Goal: Find specific page/section: Find specific page/section

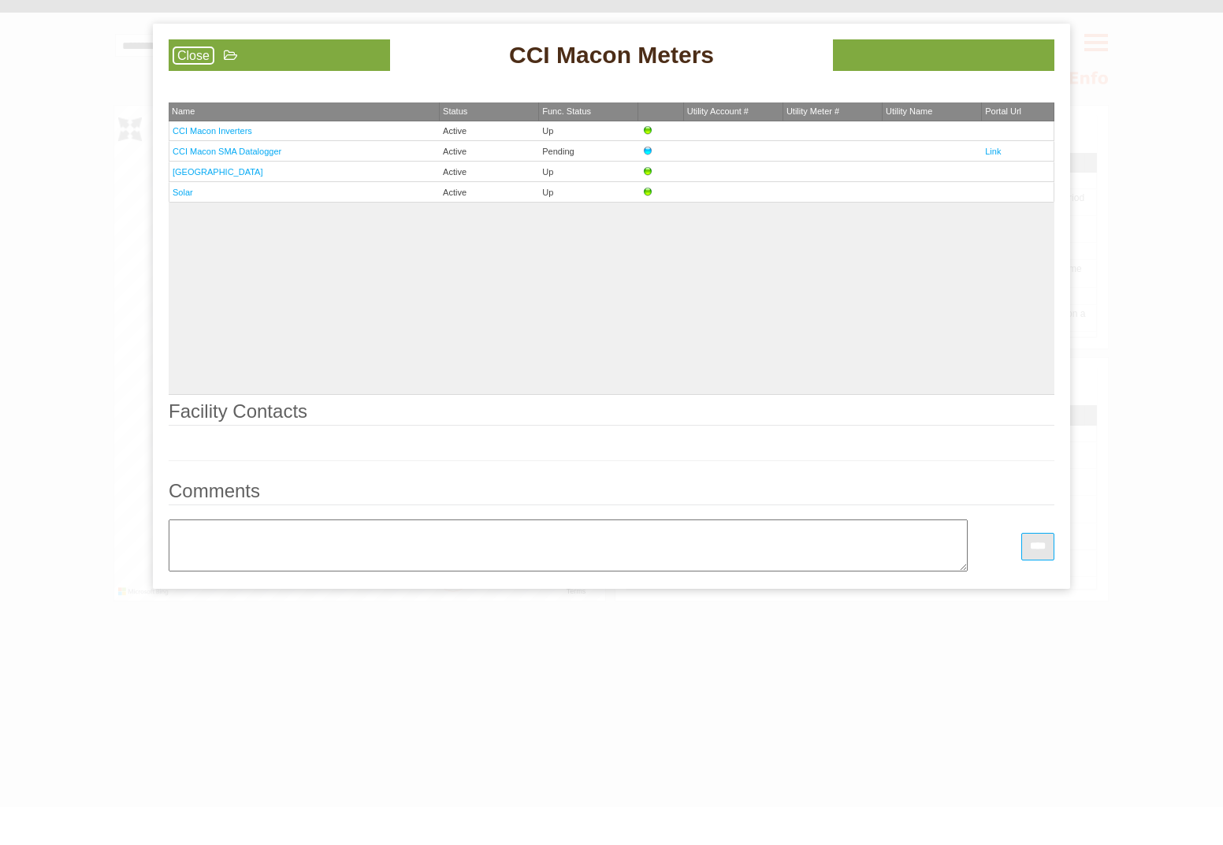
click at [33, 177] on div at bounding box center [611, 422] width 1223 height 845
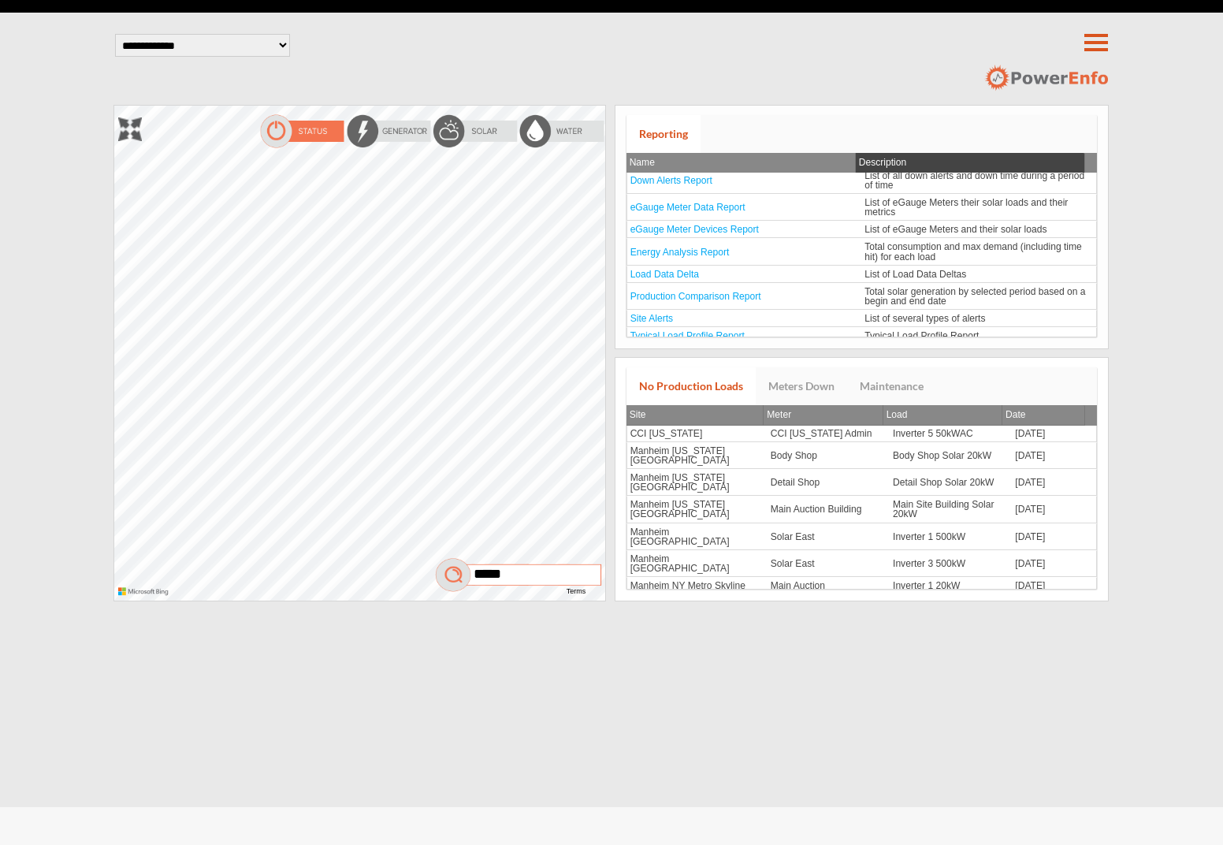
scroll to position [47, 0]
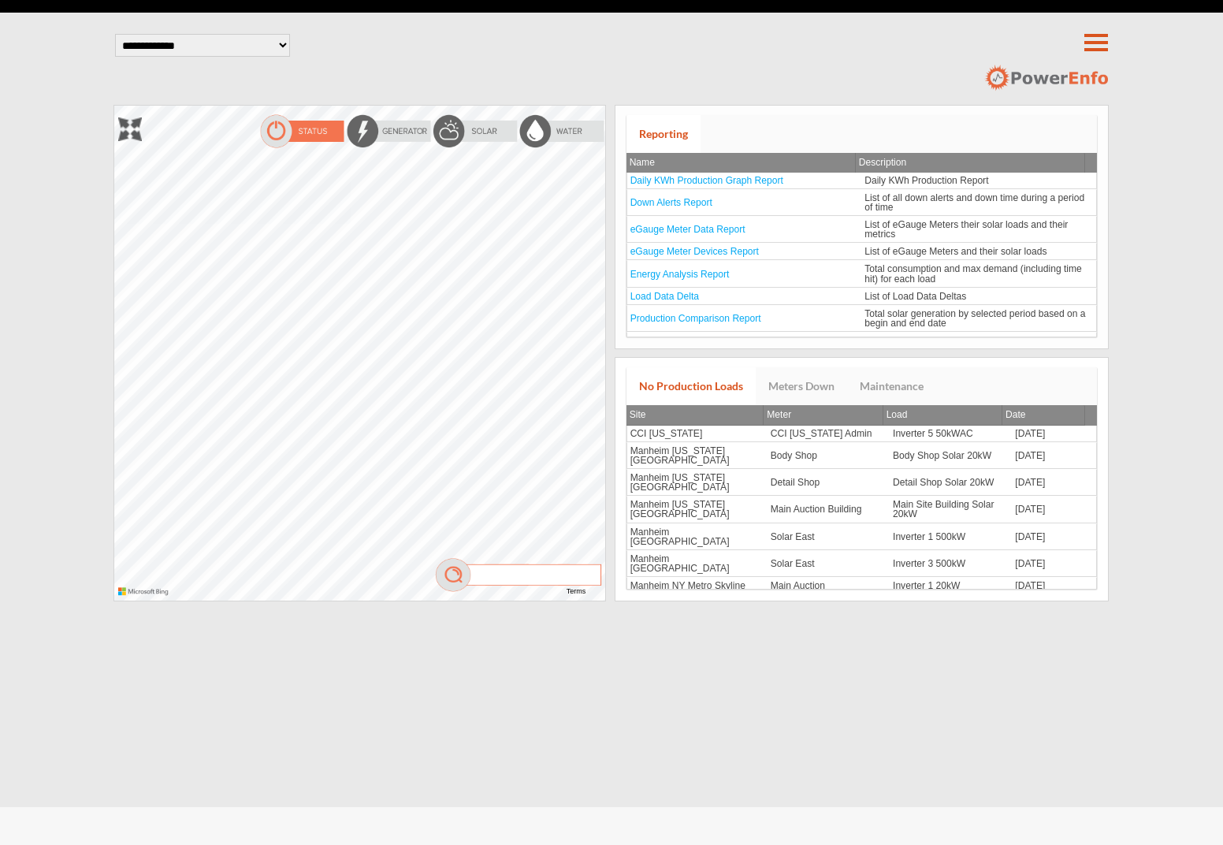
click at [511, 577] on input "search" at bounding box center [525, 573] width 106 height 17
type input "******"
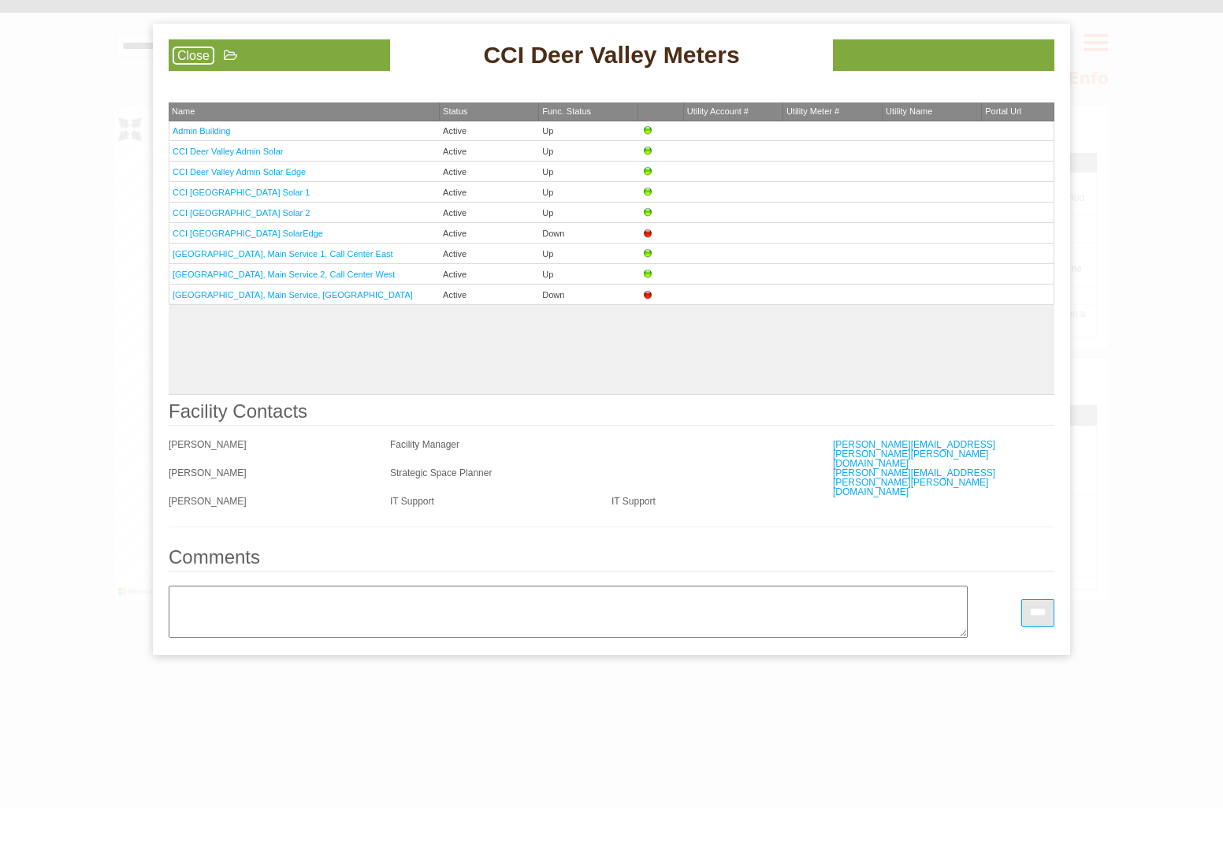
click at [88, 207] on div at bounding box center [611, 422] width 1223 height 845
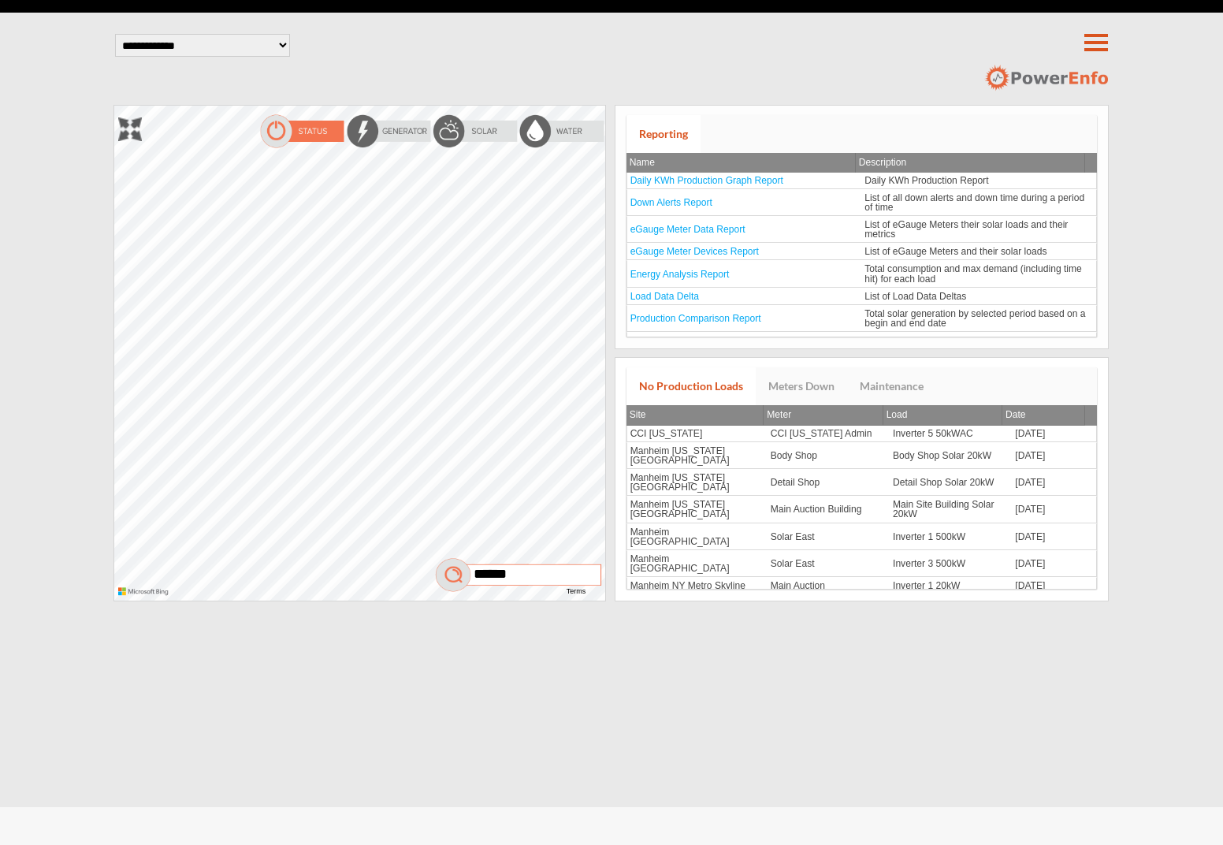
click at [1086, 44] on div at bounding box center [1096, 44] width 24 height 20
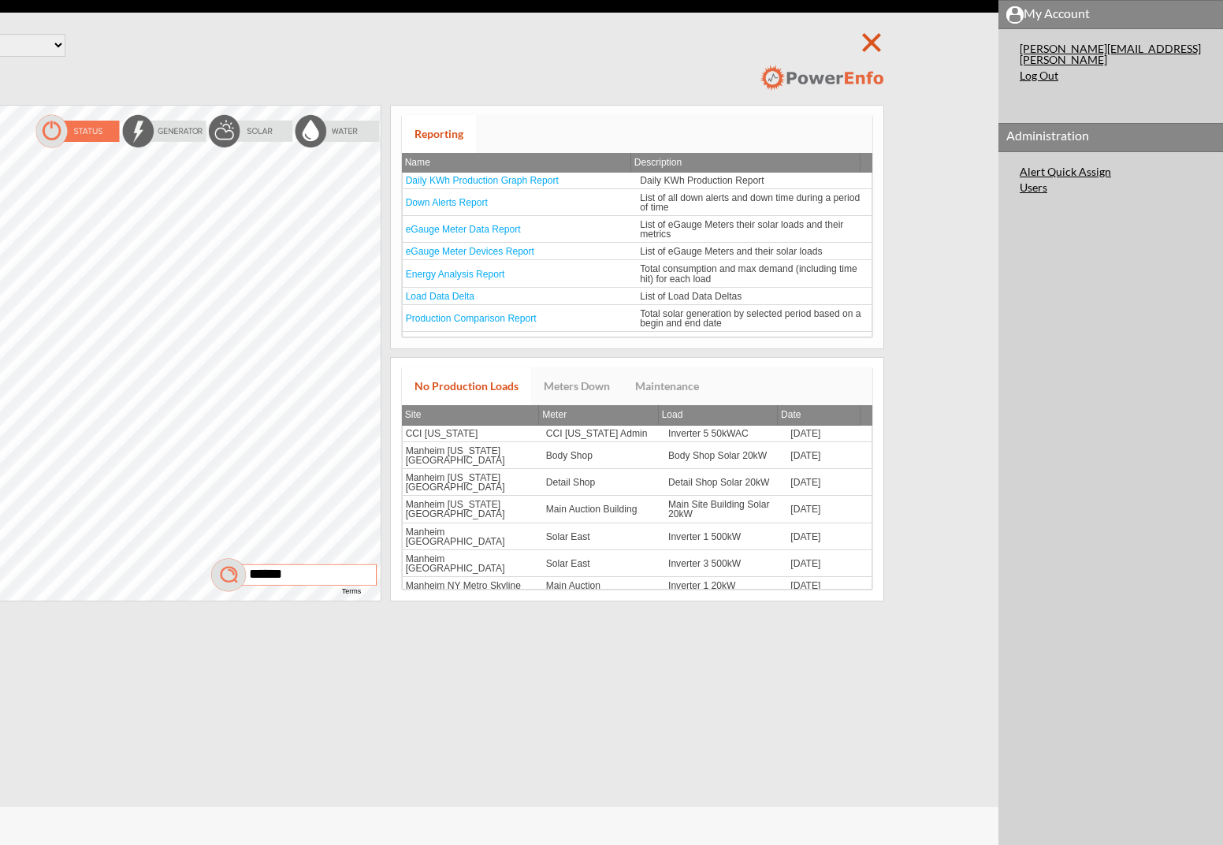
click at [479, 54] on div "**********" at bounding box center [386, 45] width 993 height 23
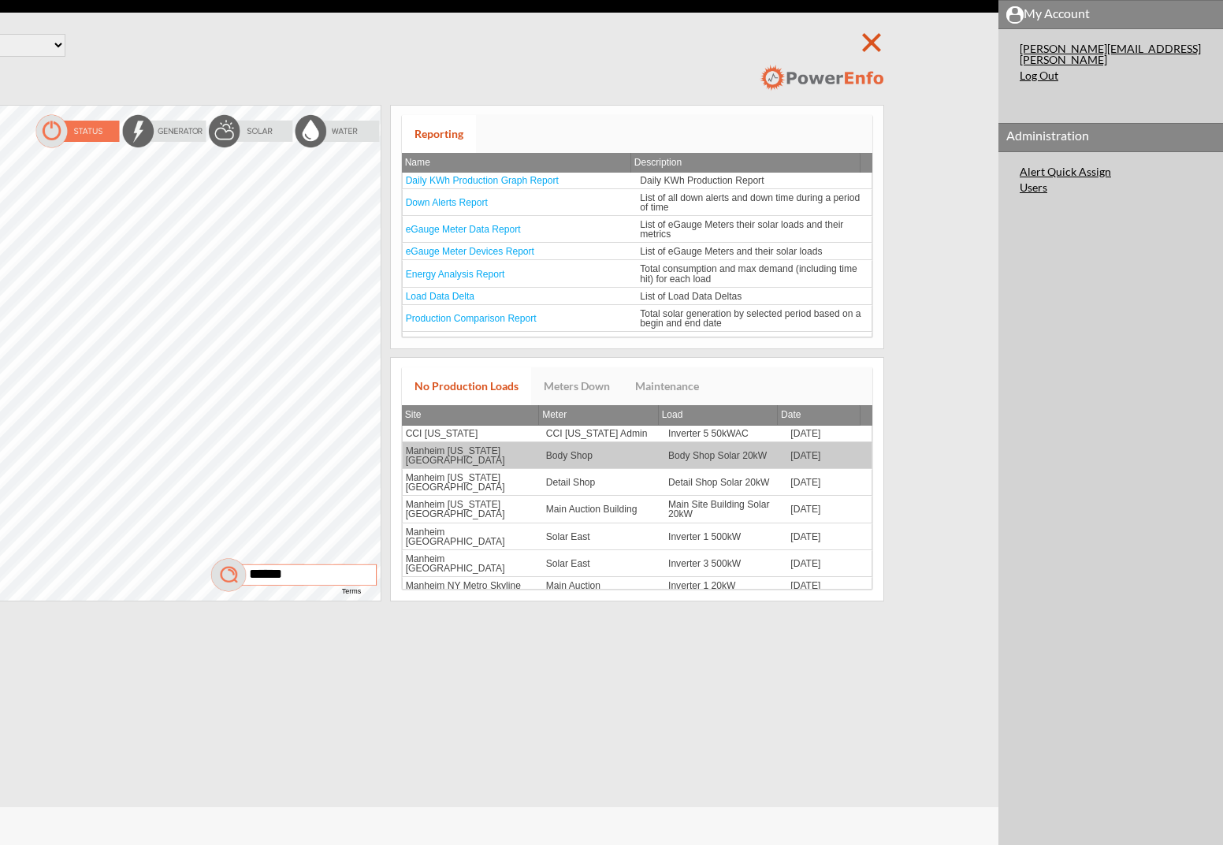
click at [430, 452] on td "Manheim [US_STATE][GEOGRAPHIC_DATA]" at bounding box center [472, 455] width 141 height 27
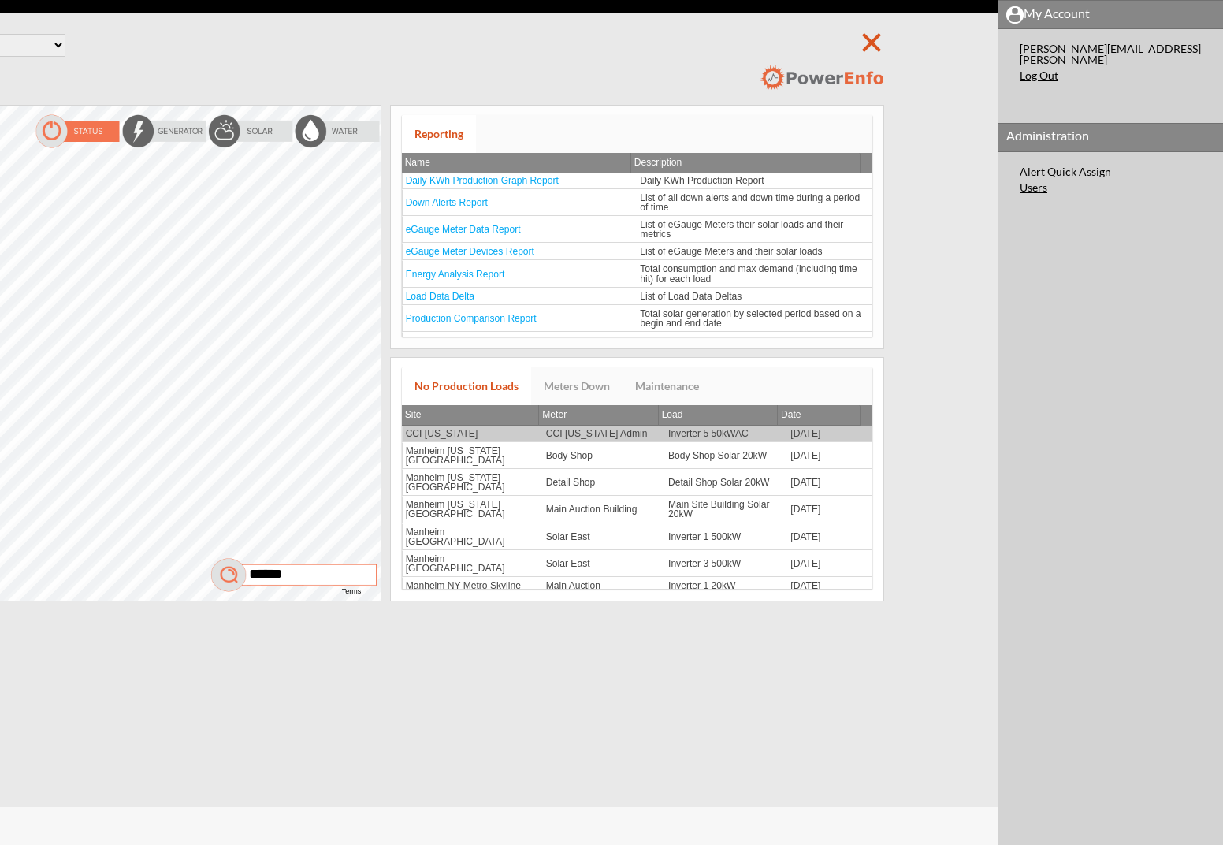
click at [431, 428] on td "CCI [US_STATE]" at bounding box center [472, 434] width 141 height 17
click at [565, 378] on link "Meters Down" at bounding box center [576, 386] width 91 height 38
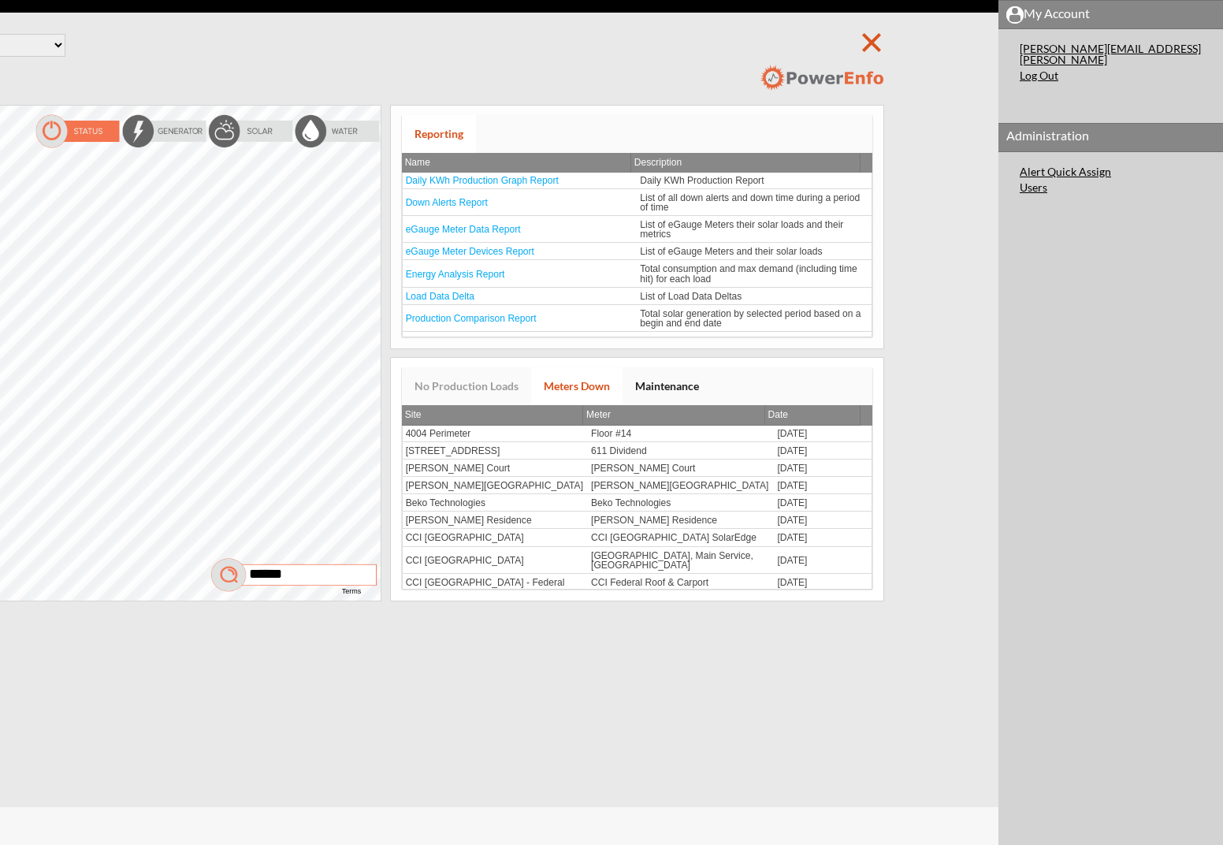
click at [693, 383] on link "Maintenance" at bounding box center [667, 386] width 89 height 38
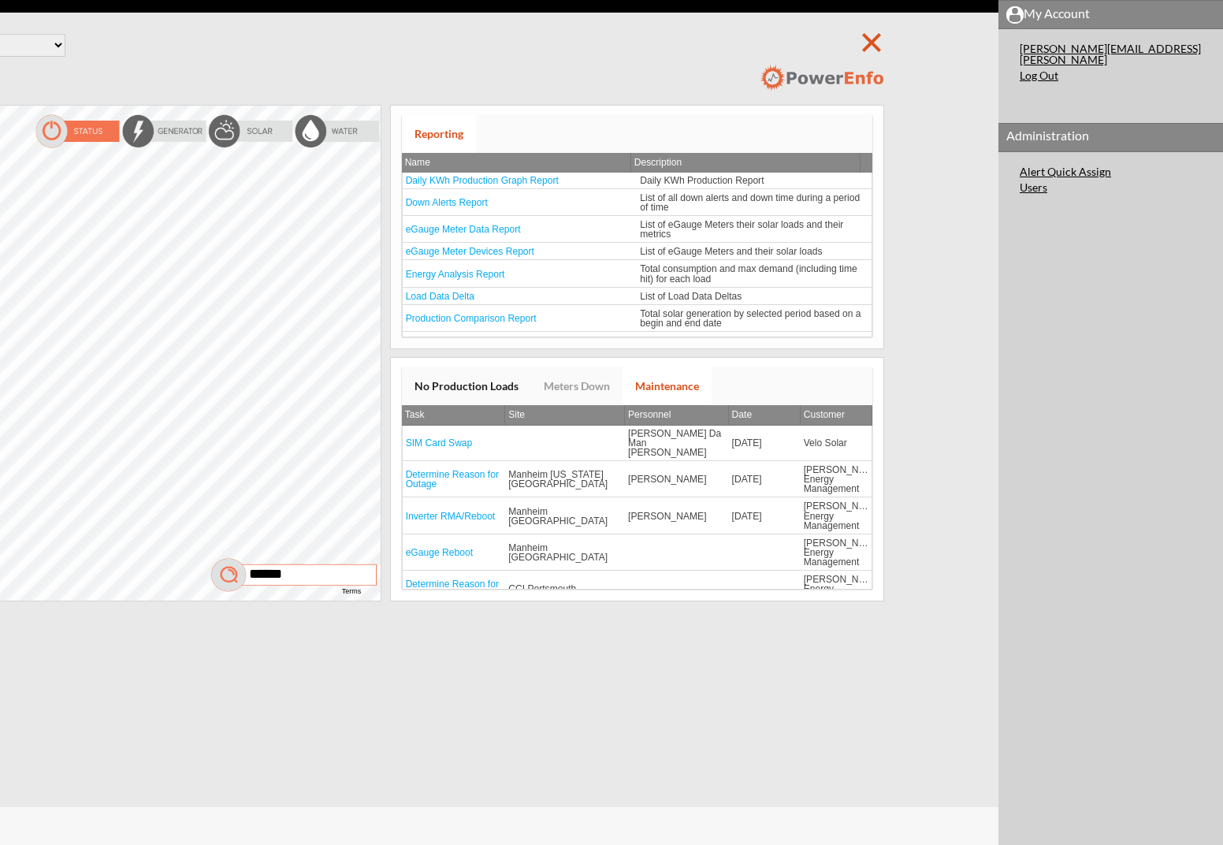
click at [439, 381] on link "No Production Loads" at bounding box center [466, 386] width 129 height 38
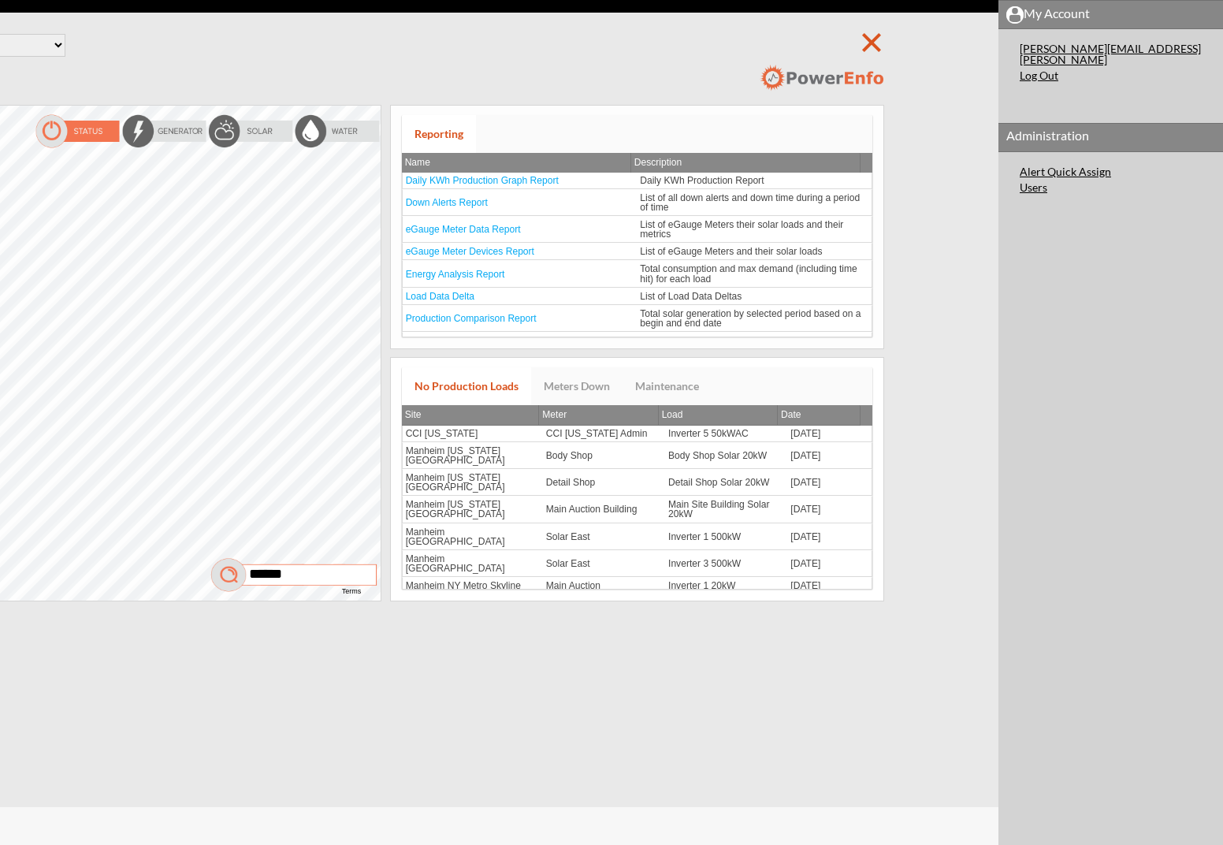
click at [206, 651] on div "**********" at bounding box center [611, 403] width 1223 height 807
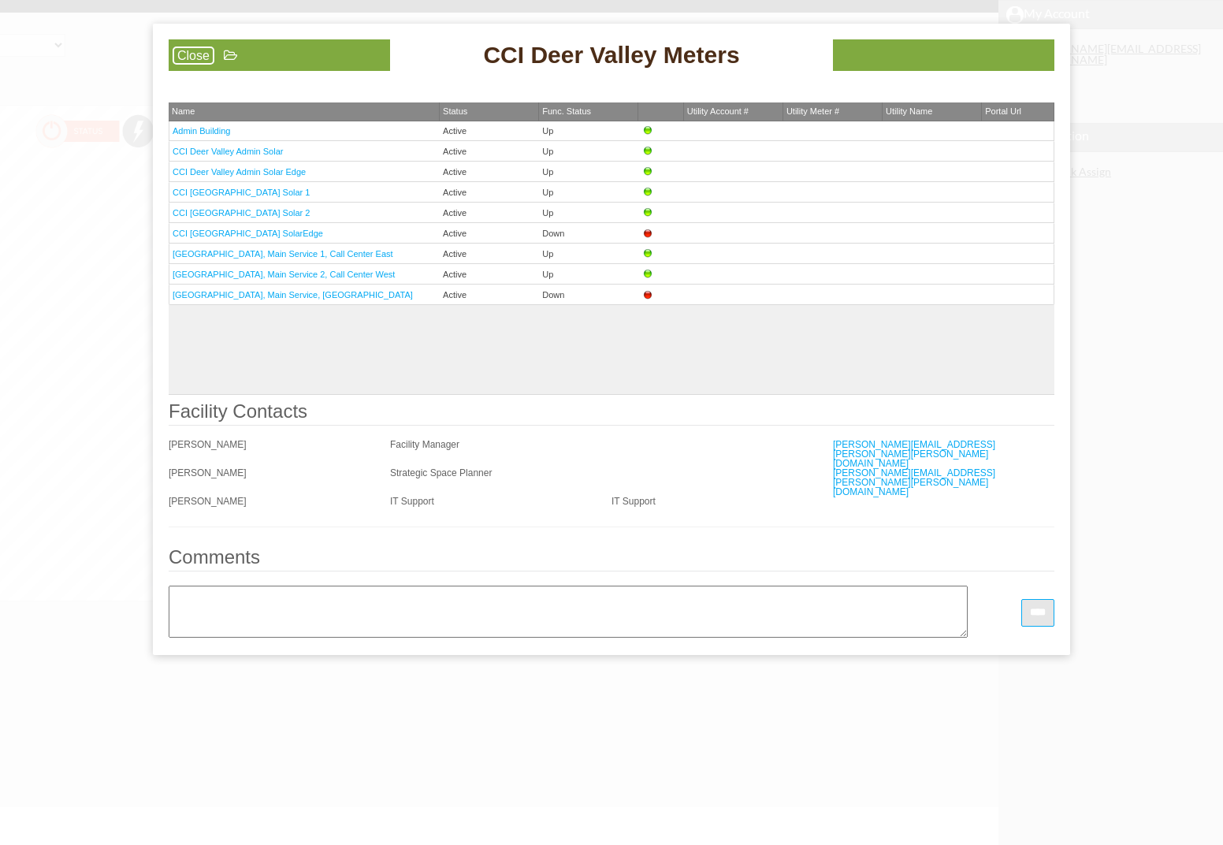
click at [129, 325] on div at bounding box center [611, 422] width 1223 height 845
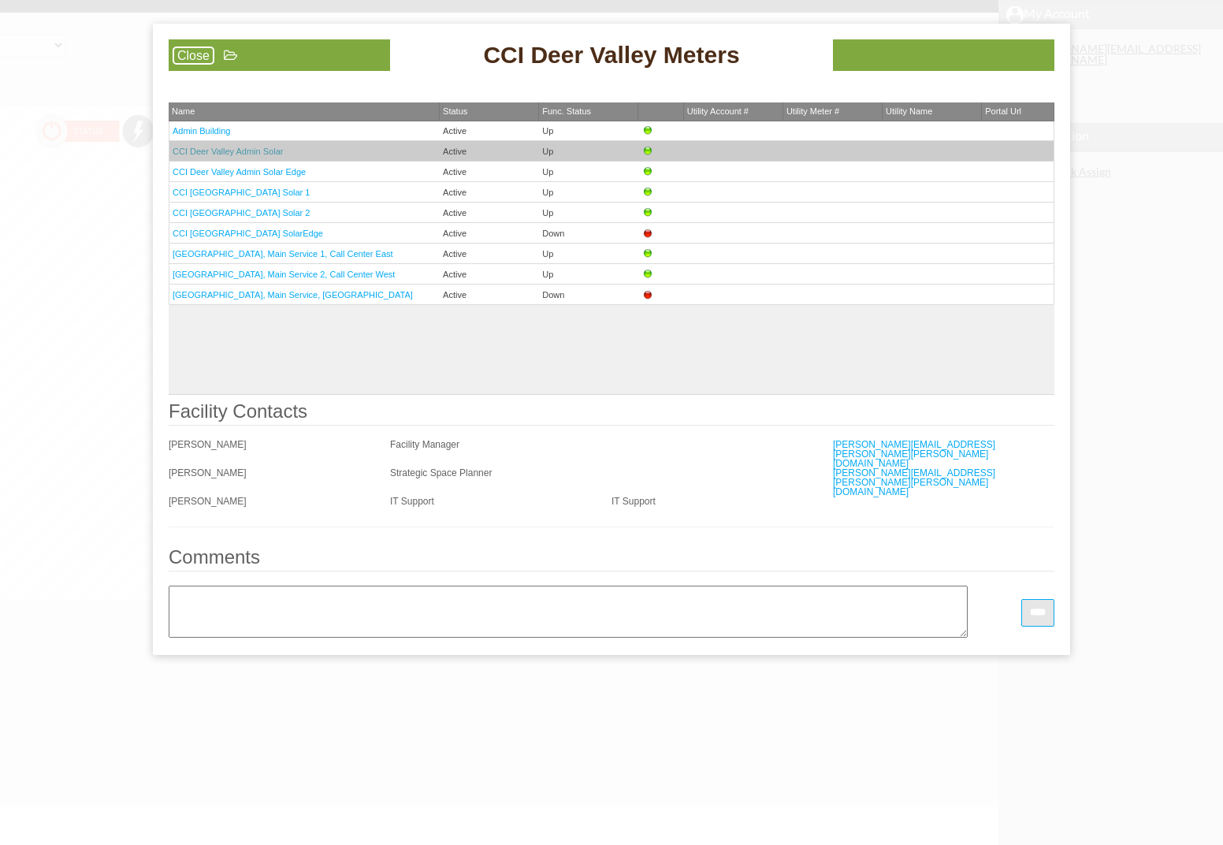
click at [228, 154] on link "CCI Deer Valley Admin Solar" at bounding box center [228, 151] width 110 height 9
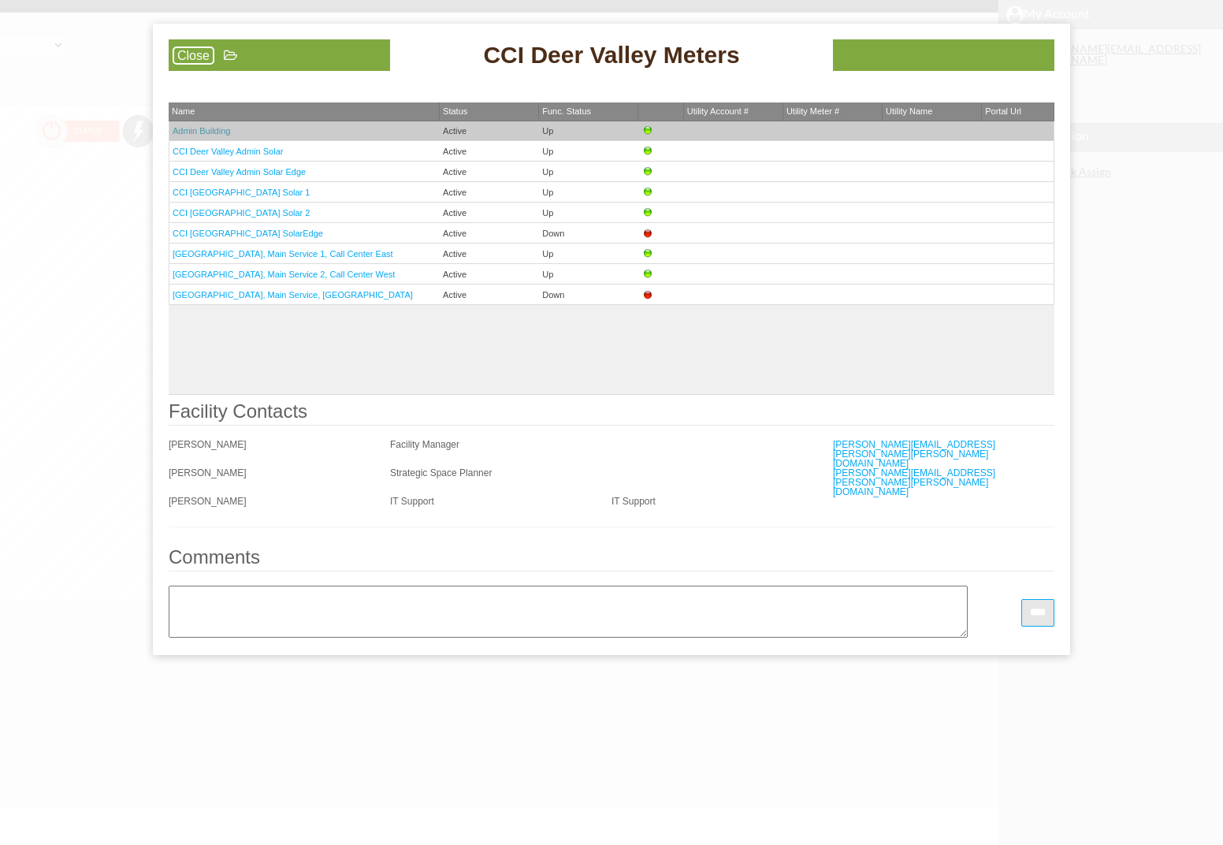
click at [217, 132] on link "Admin Building" at bounding box center [202, 130] width 58 height 9
